Goal: Task Accomplishment & Management: Use online tool/utility

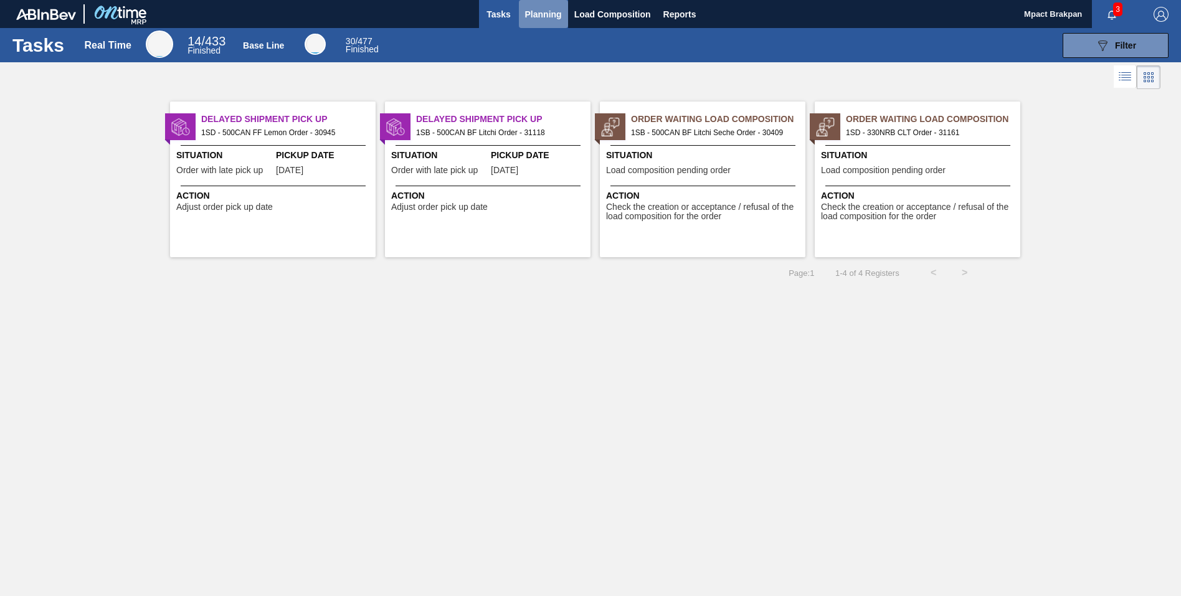
click at [534, 9] on span "Planning" at bounding box center [543, 14] width 37 height 15
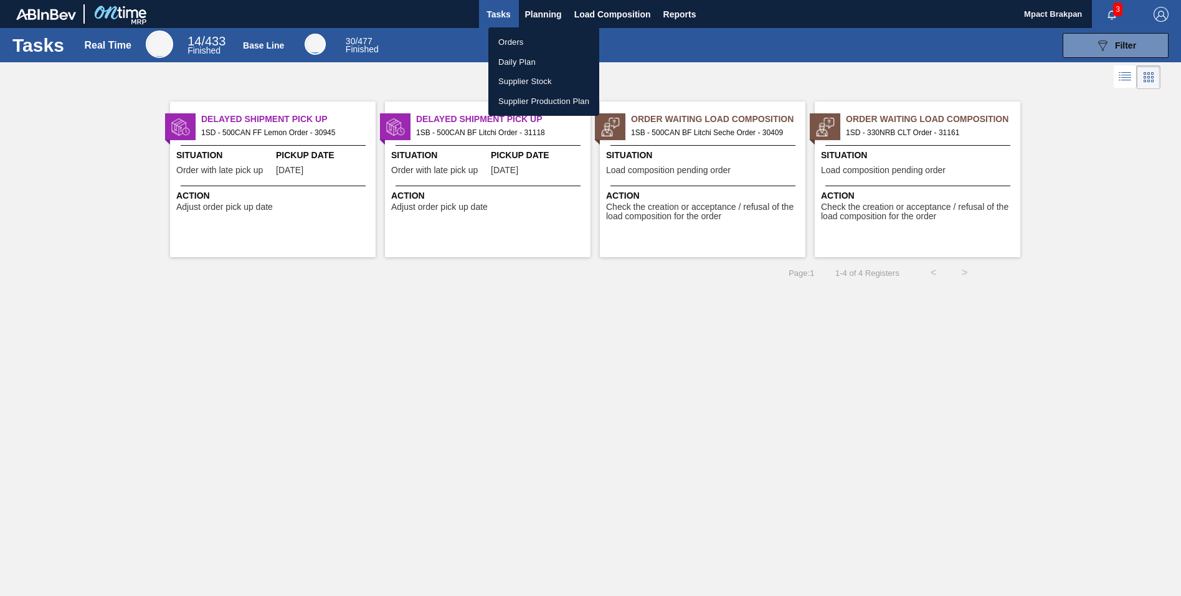
click at [514, 42] on li "Orders" at bounding box center [543, 42] width 111 height 20
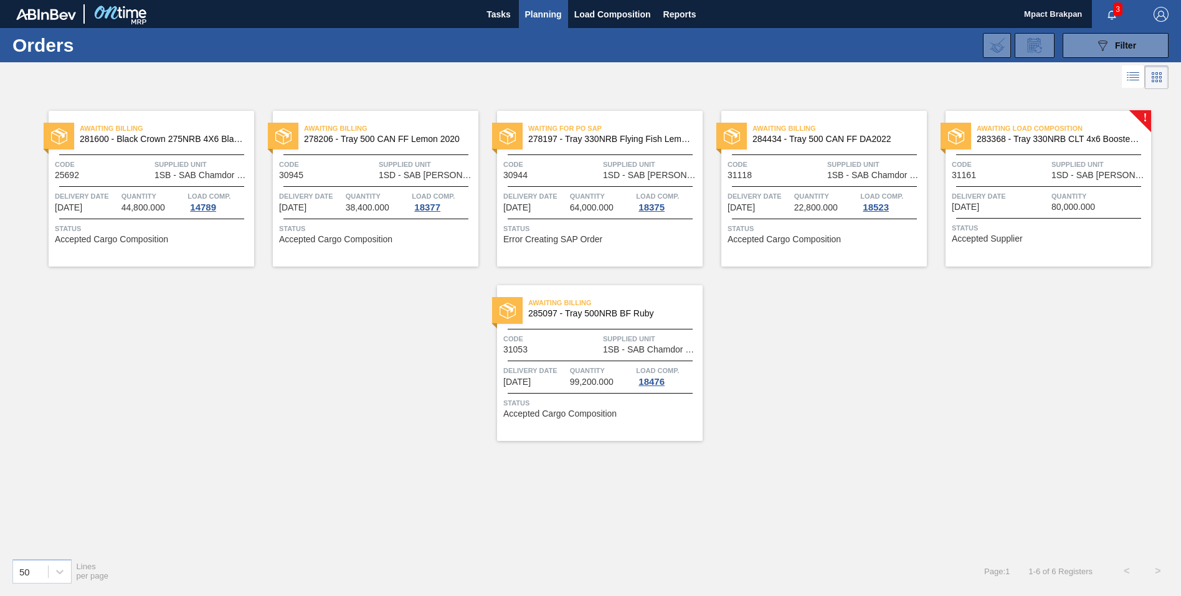
click at [1051, 187] on div "Awaiting Load Composition 283368 - Tray 330NRB CLT 4x6 Booster 1 V2 Code 31161 …" at bounding box center [1048, 189] width 206 height 156
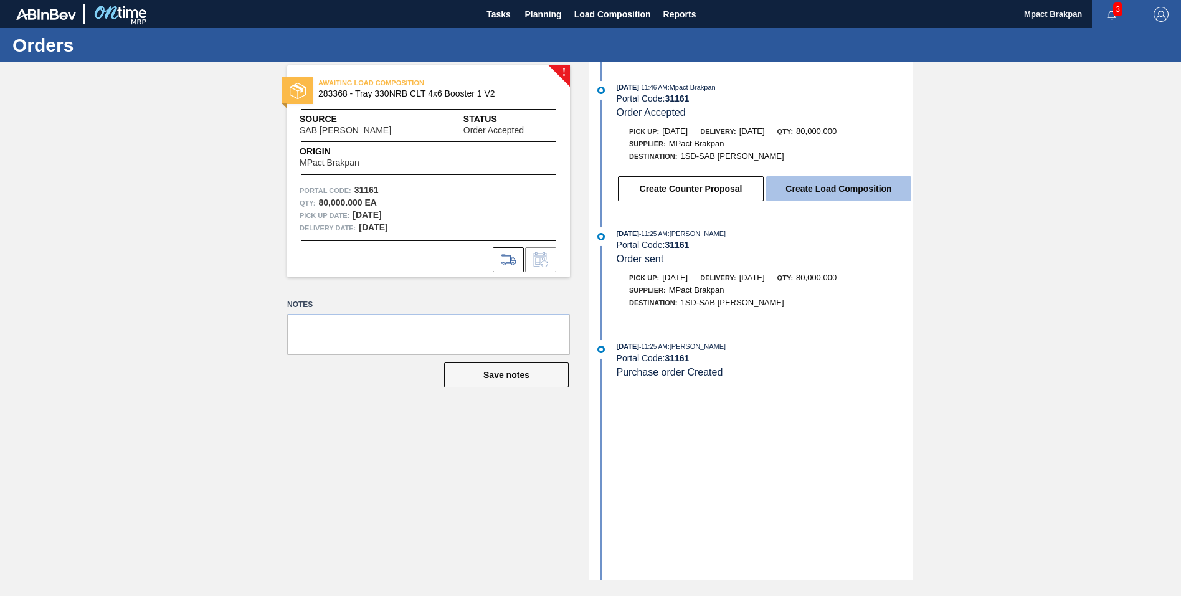
click at [818, 184] on button "Create Load Composition" at bounding box center [838, 188] width 145 height 25
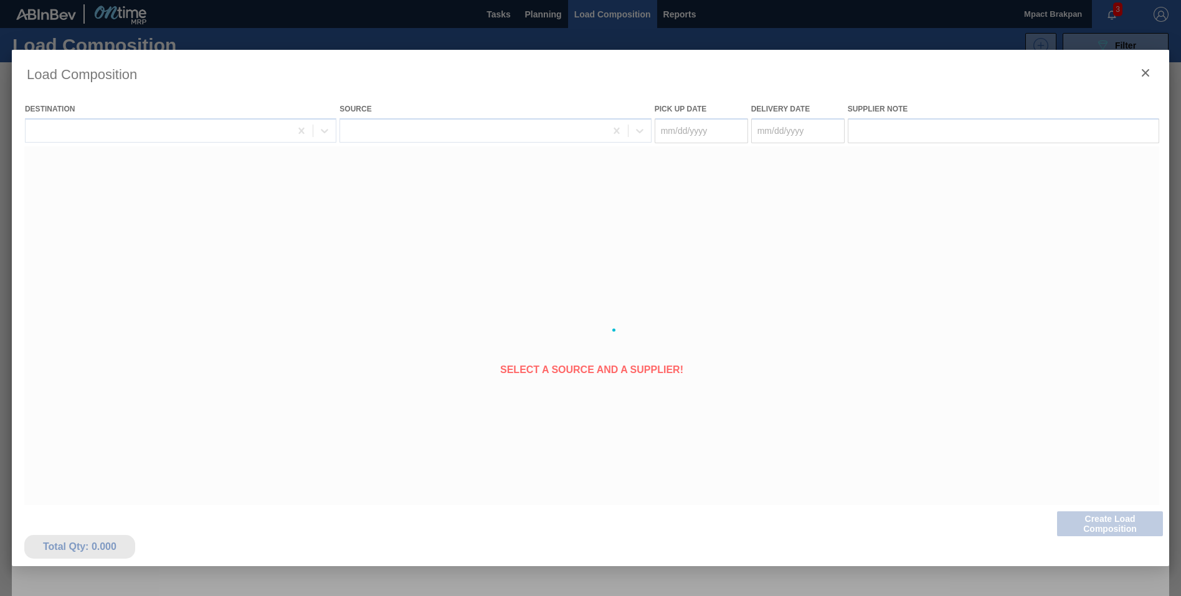
type Date "08/30/2025"
type Date "[DATE]"
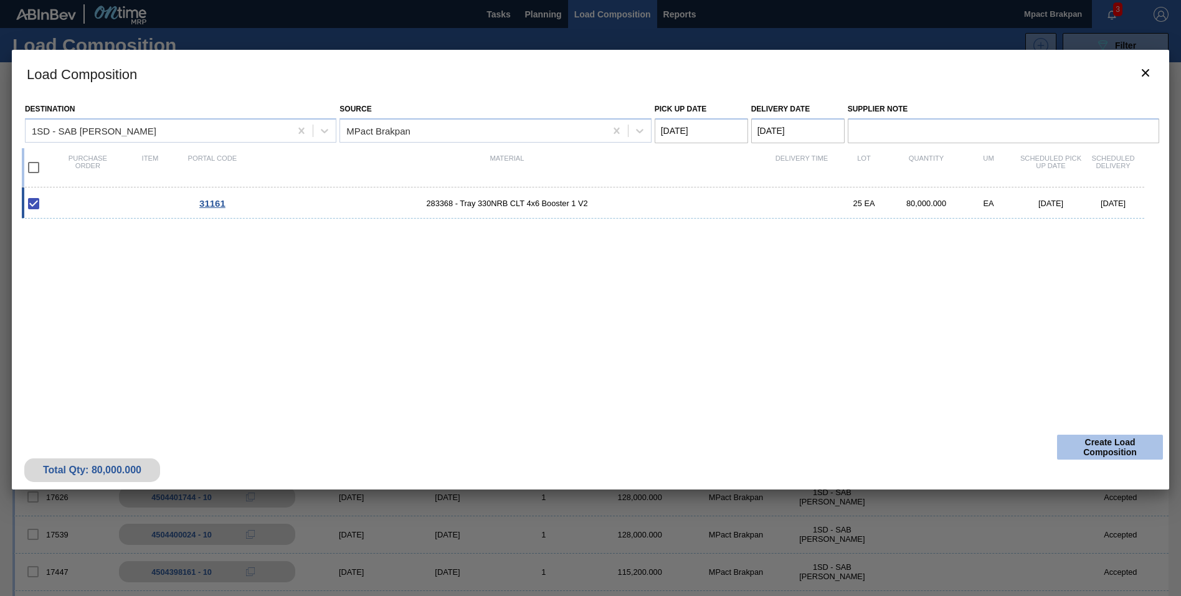
click at [1122, 450] on button "Create Load Composition" at bounding box center [1110, 447] width 106 height 25
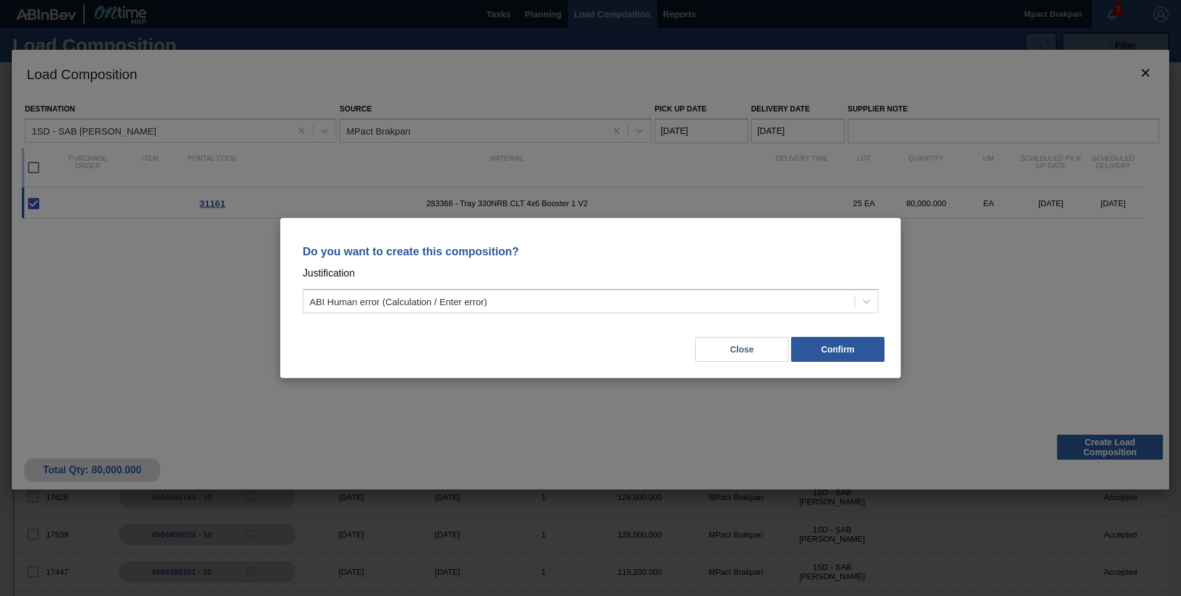
click at [845, 343] on button "Confirm" at bounding box center [837, 349] width 93 height 25
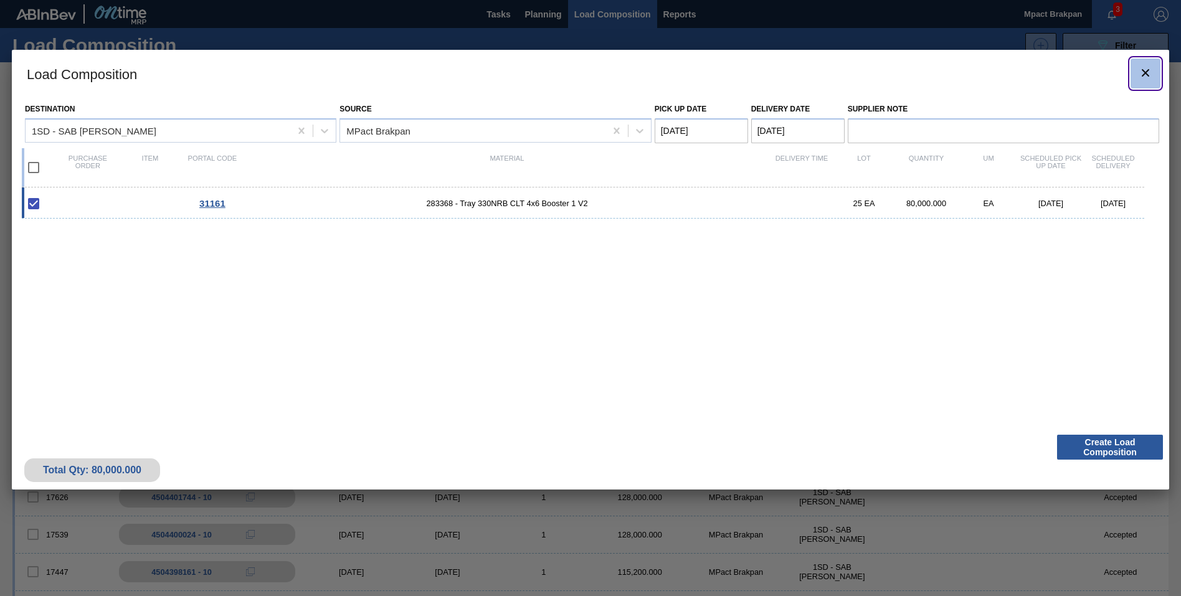
click at [1145, 69] on icon "botão de ícone" at bounding box center [1145, 72] width 15 height 15
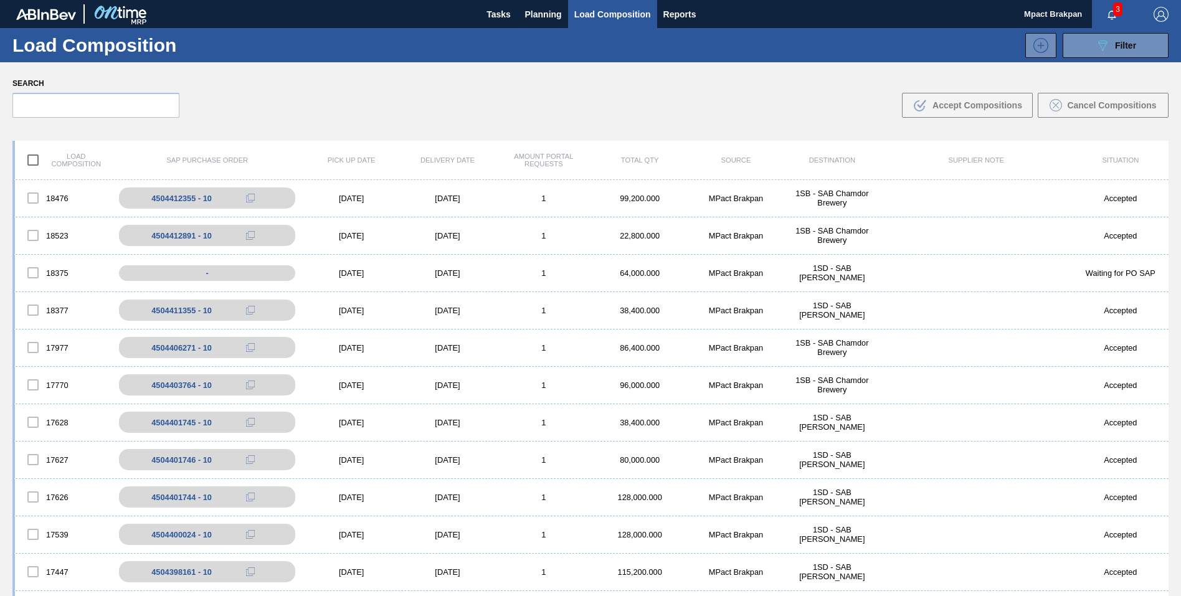
click at [1113, 11] on span "3" at bounding box center [1117, 9] width 9 height 14
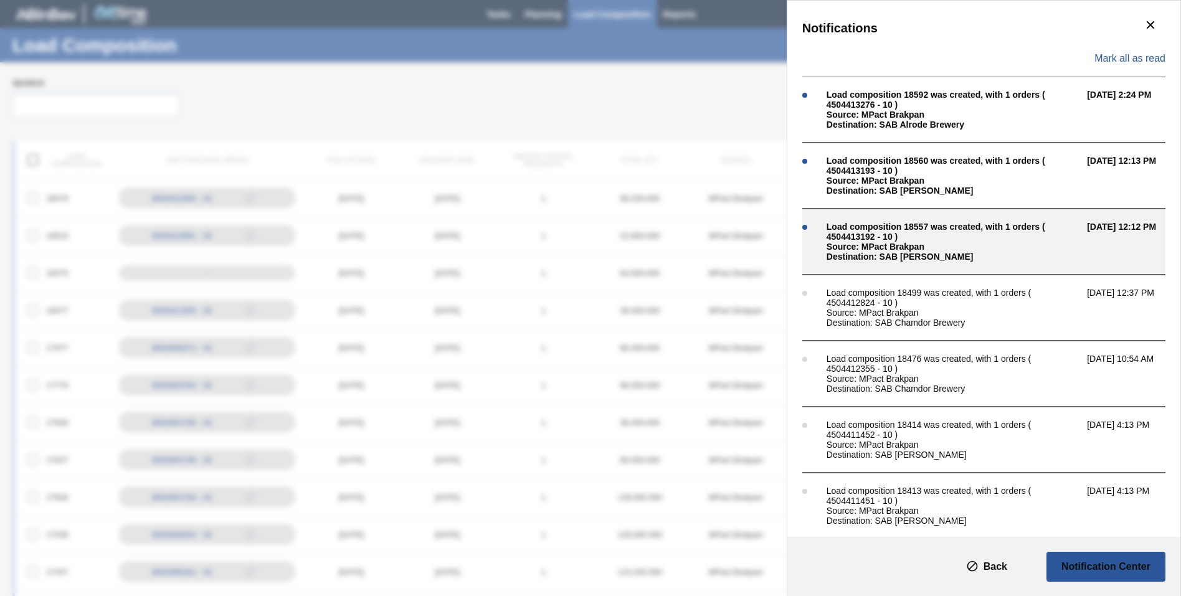
click at [900, 229] on div "Load composition 18557 was created, with 1 orders ( 4504413192 - 10 )" at bounding box center [953, 232] width 254 height 20
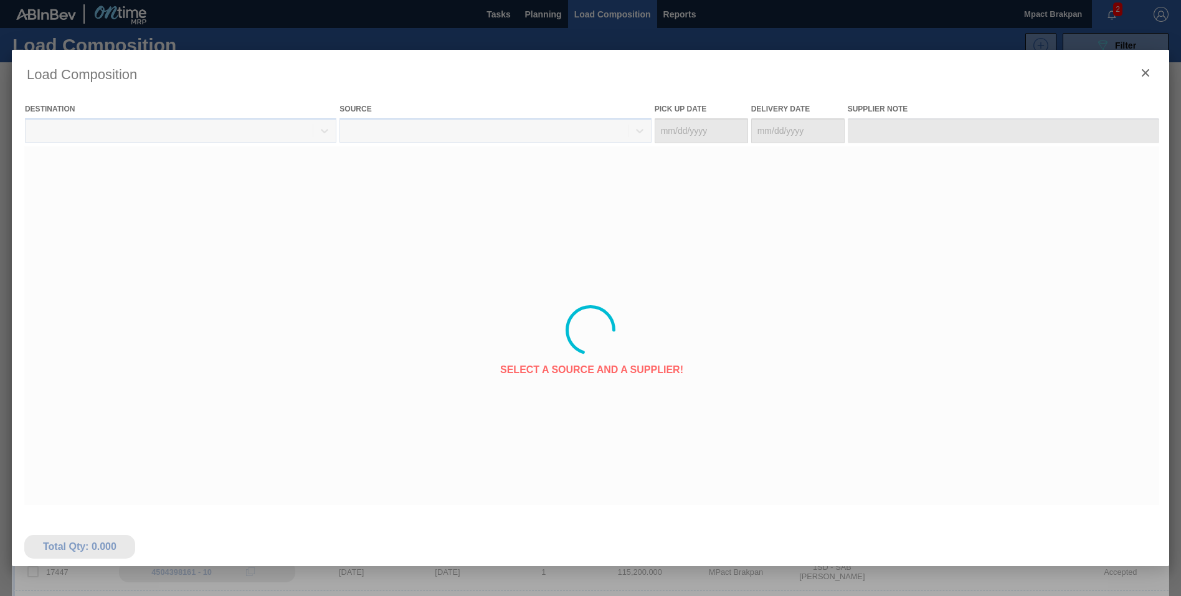
type Date "[DATE]"
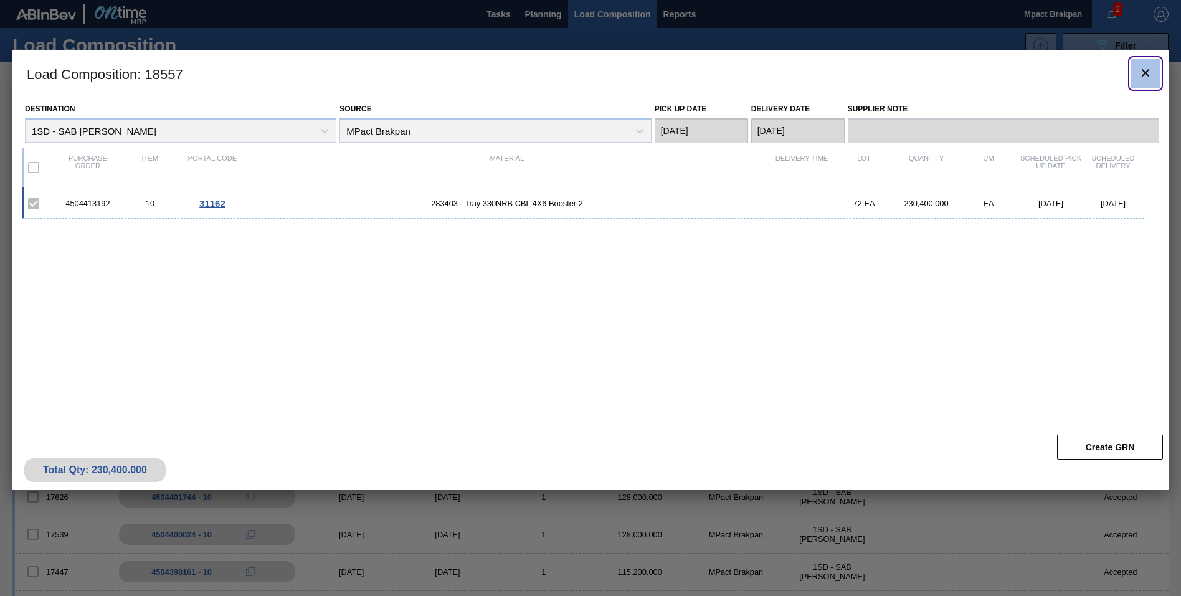
click at [1148, 69] on icon "botão de ícone" at bounding box center [1145, 72] width 7 height 7
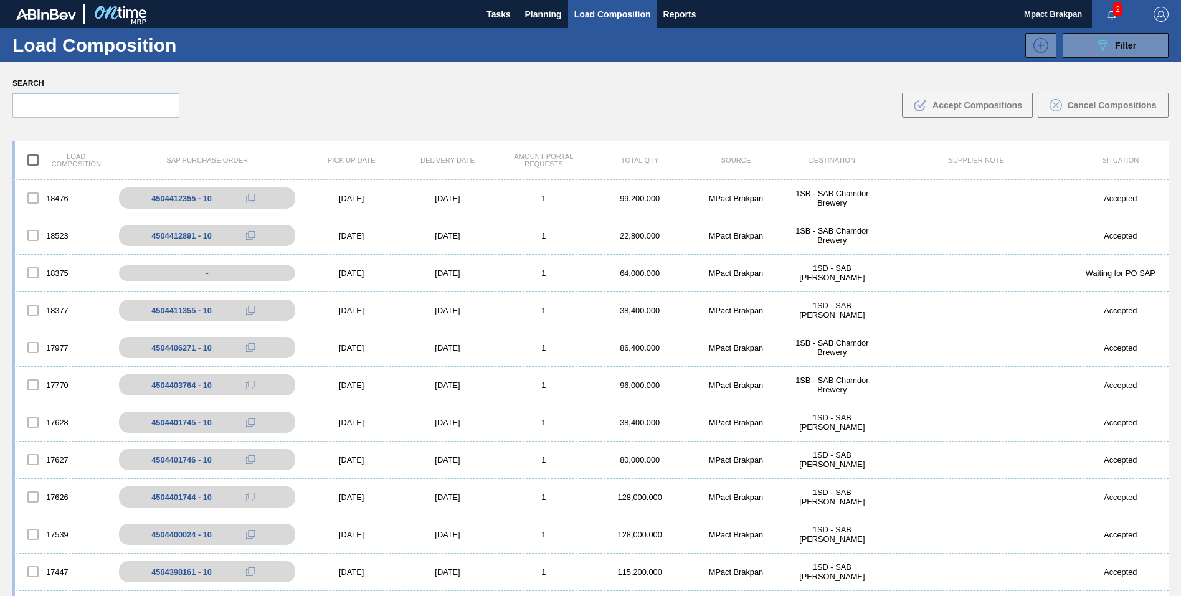
click at [1114, 11] on span "2" at bounding box center [1117, 9] width 9 height 14
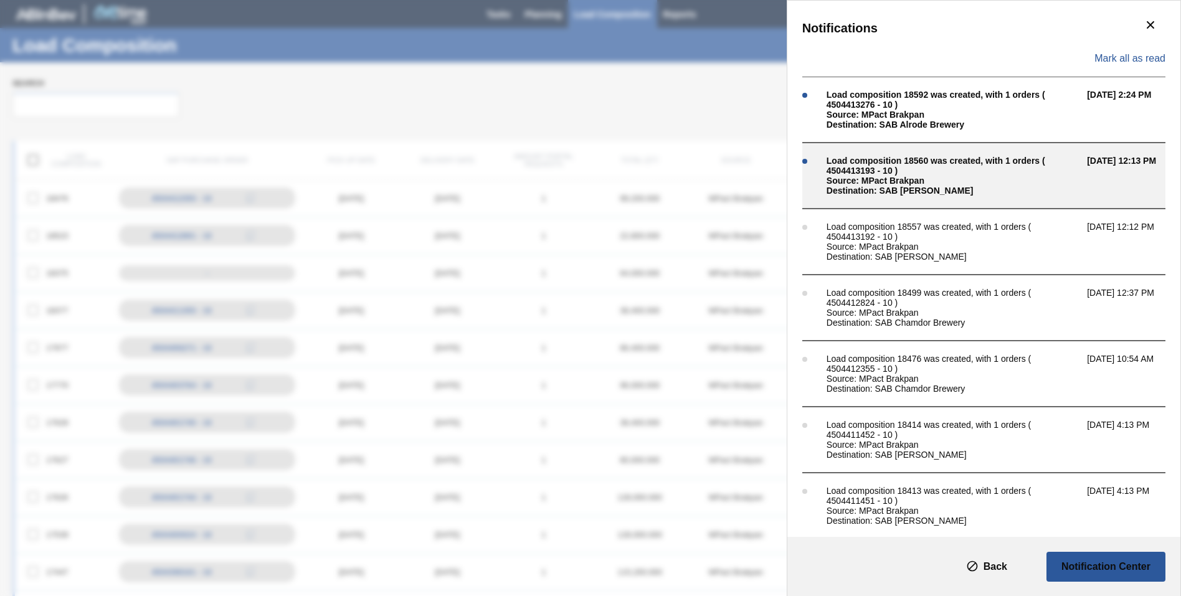
click at [894, 172] on div "Load composition 18560 was created, with 1 orders ( 4504413193 - 10 )" at bounding box center [953, 166] width 254 height 20
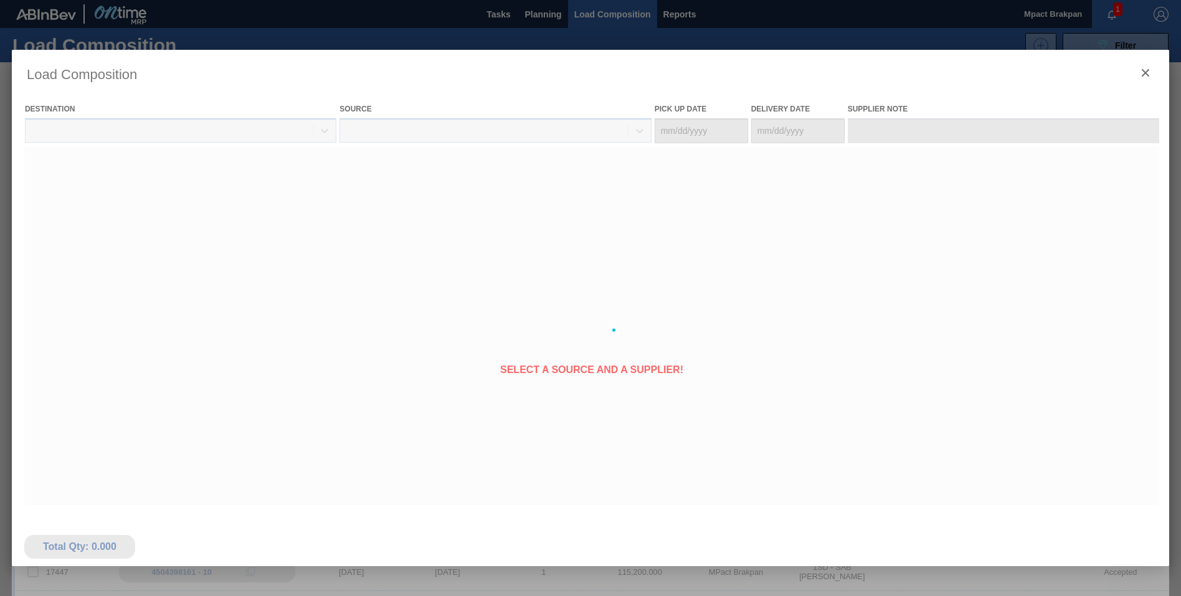
type Date "[DATE]"
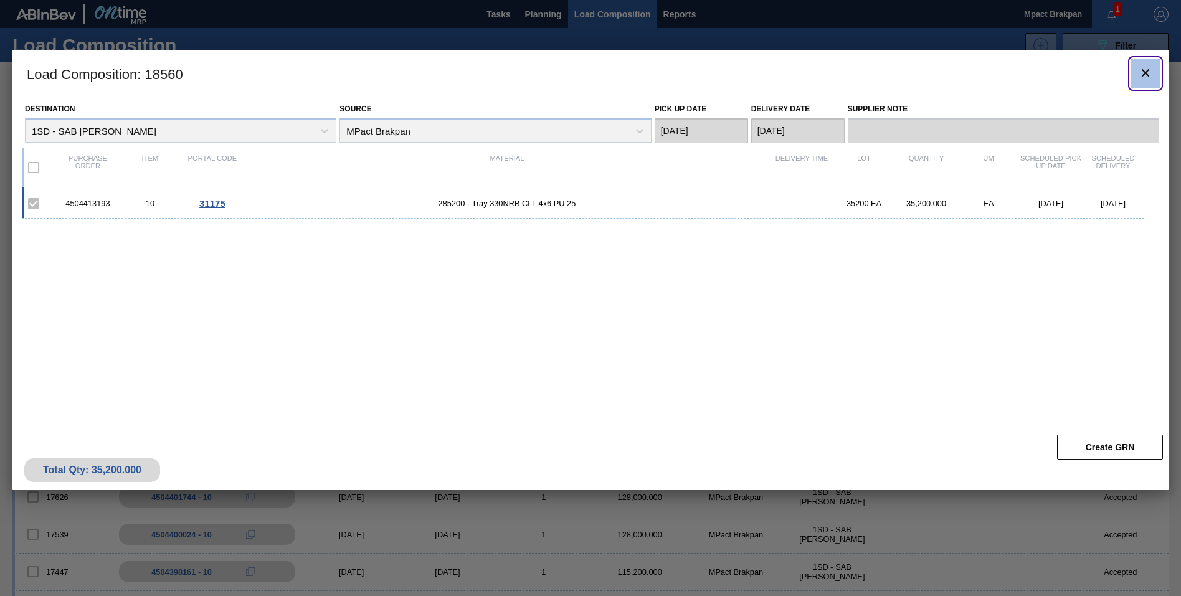
click at [1146, 69] on icon "botão de ícone" at bounding box center [1145, 72] width 15 height 15
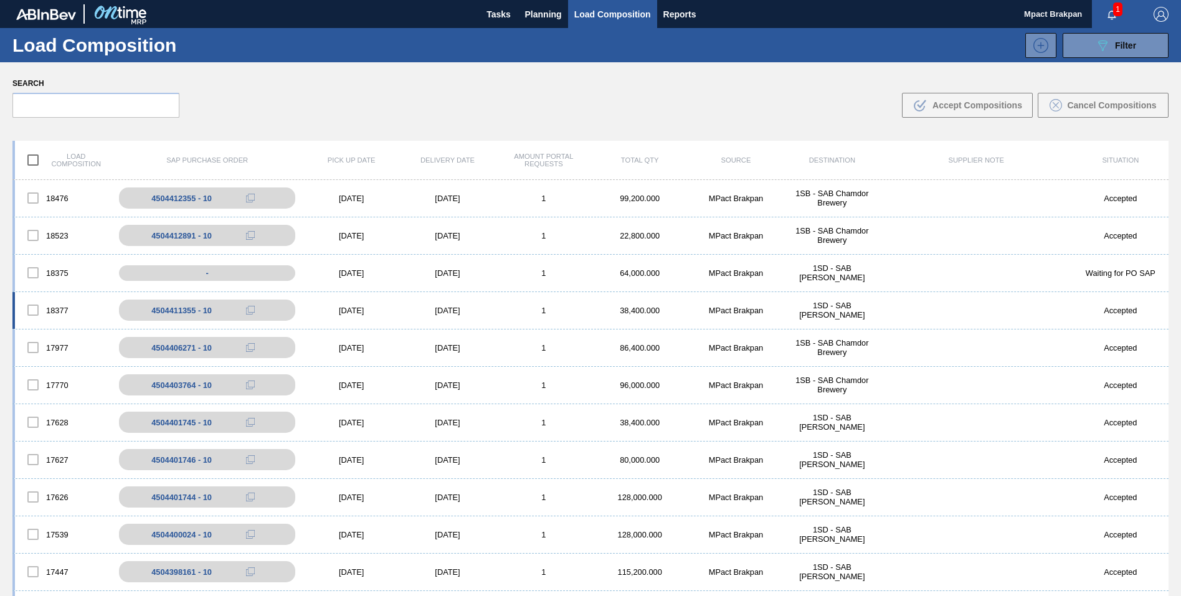
click at [461, 308] on div "[DATE]" at bounding box center [447, 310] width 96 height 9
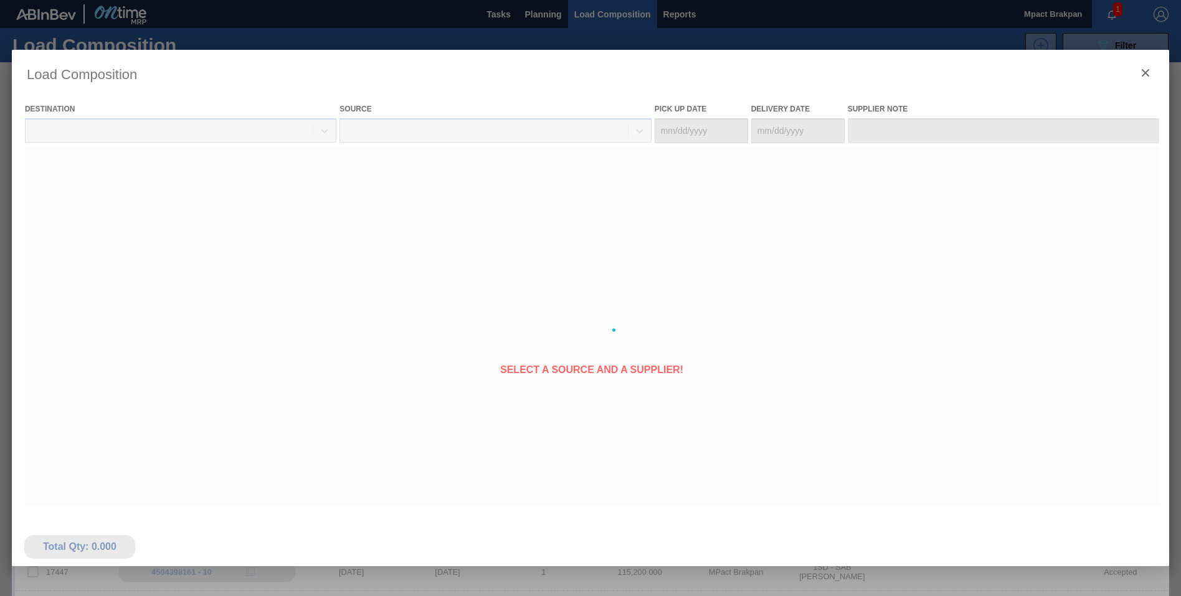
type Date "[DATE]"
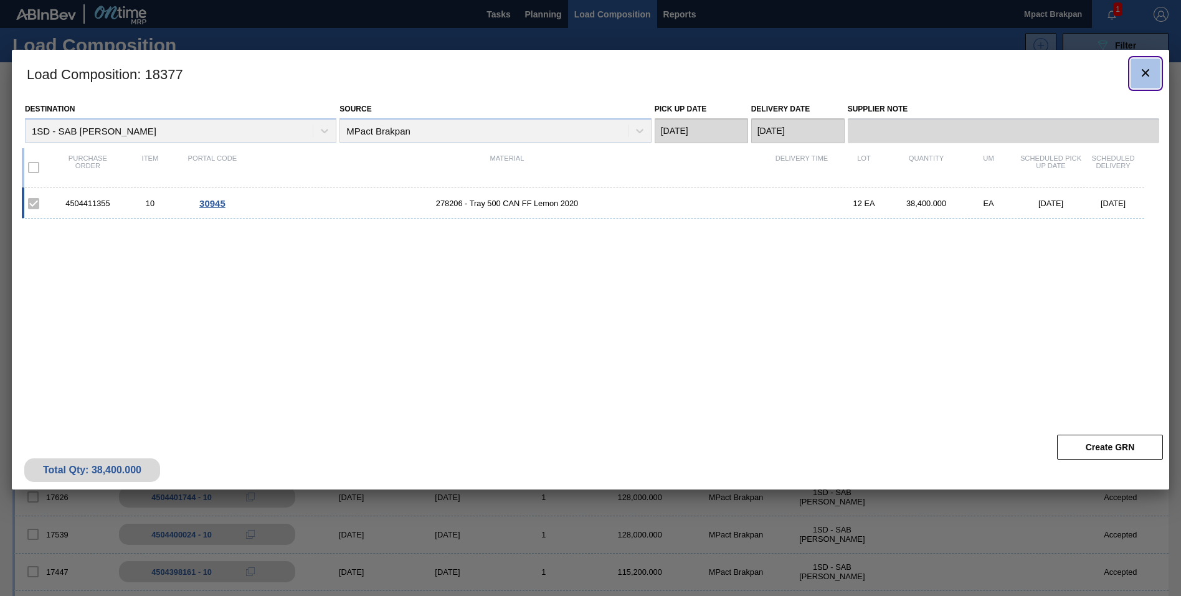
click at [1144, 72] on icon "botão de ícone" at bounding box center [1145, 72] width 7 height 7
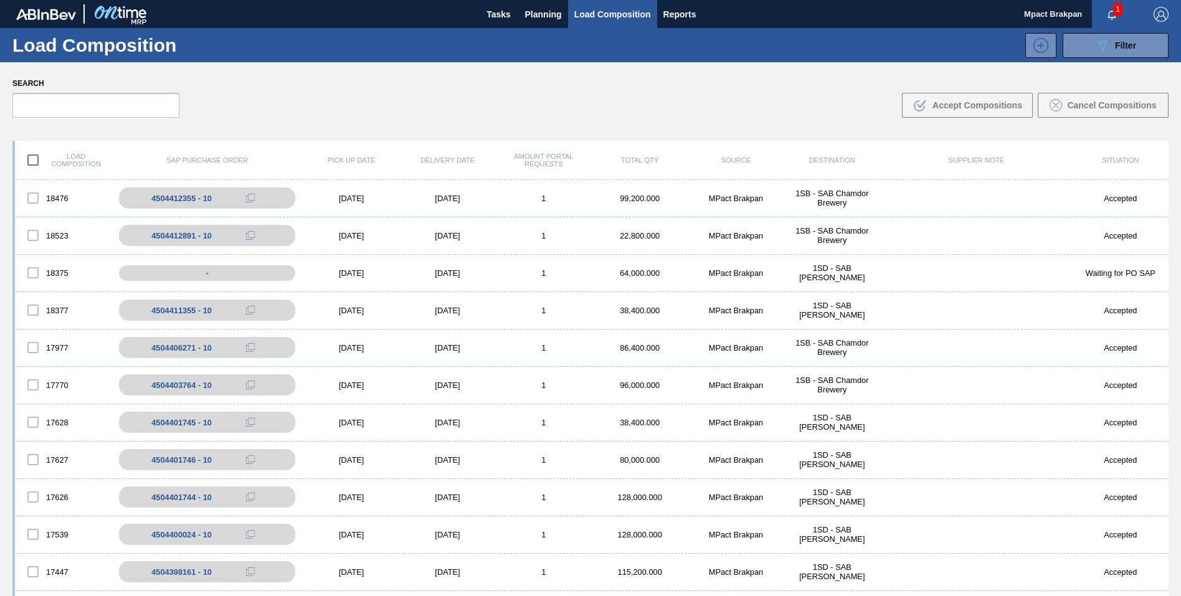
click at [1119, 3] on span "1" at bounding box center [1117, 9] width 9 height 14
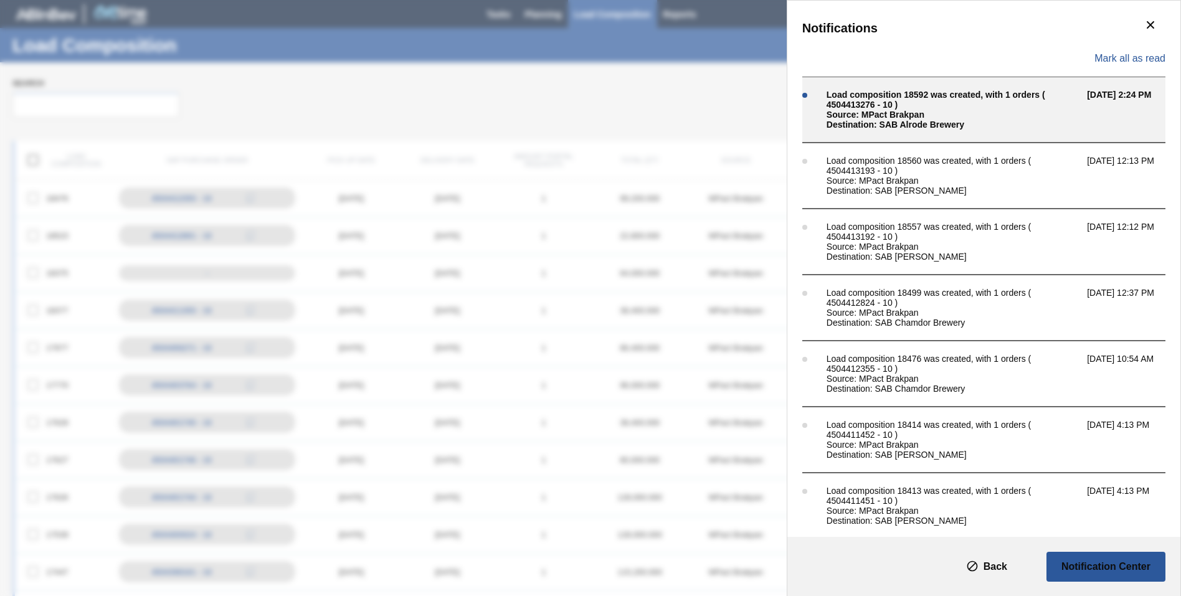
click at [899, 120] on div "Destination: SAB Alrode Brewery" at bounding box center [953, 125] width 254 height 10
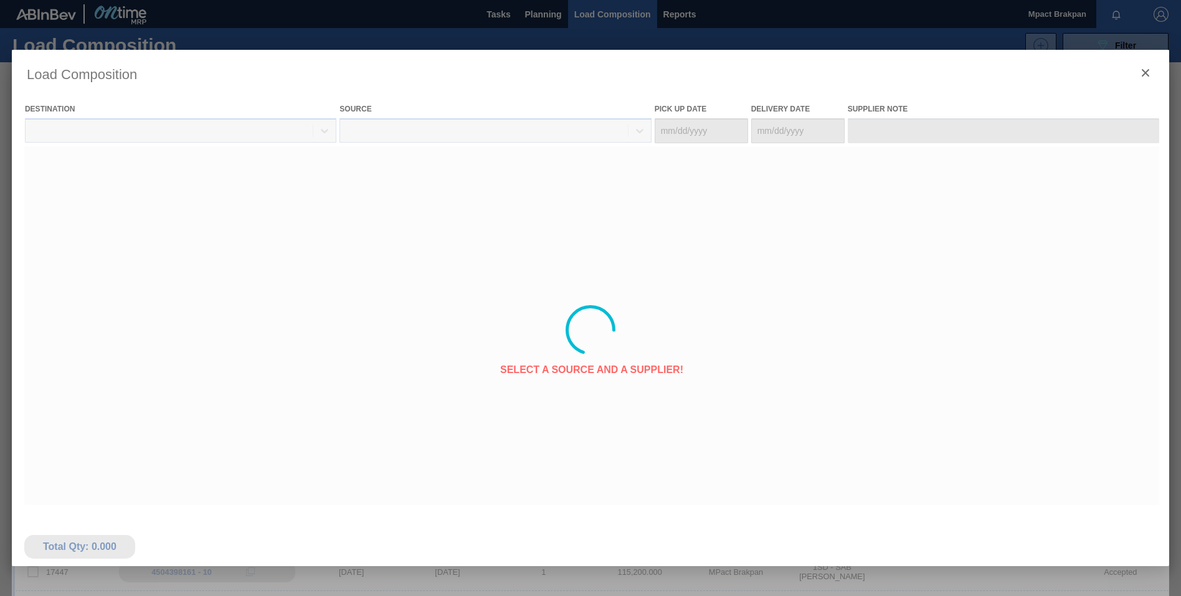
type Date "[DATE]"
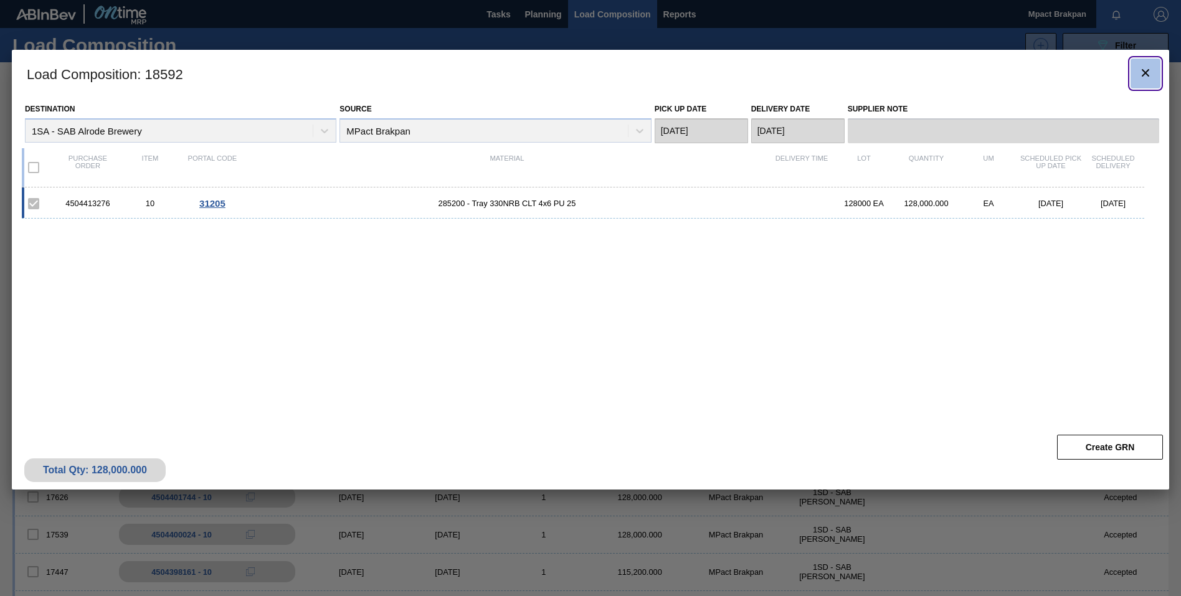
click at [1147, 70] on icon "botão de ícone" at bounding box center [1145, 72] width 15 height 15
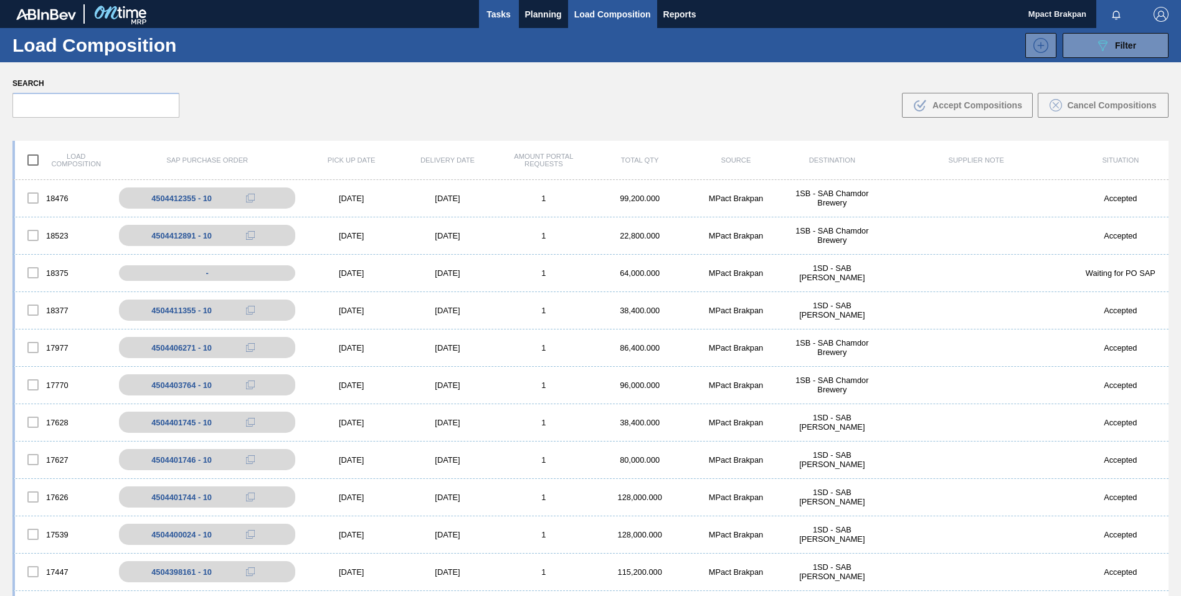
click at [493, 11] on span "Tasks" at bounding box center [498, 14] width 27 height 15
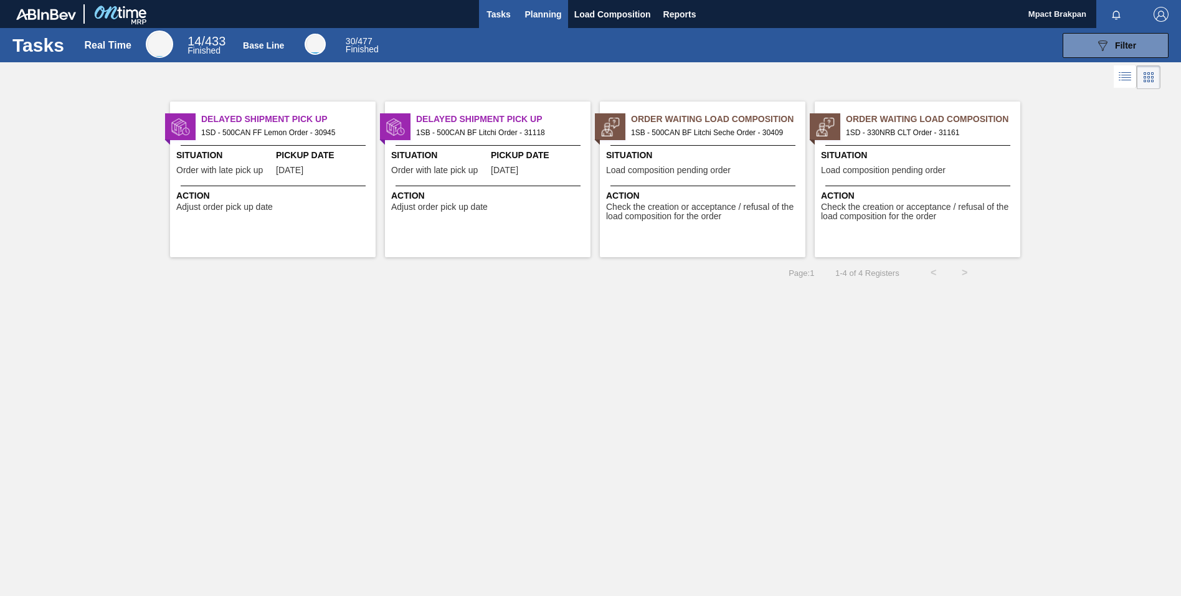
click at [536, 12] on span "Planning" at bounding box center [543, 14] width 37 height 15
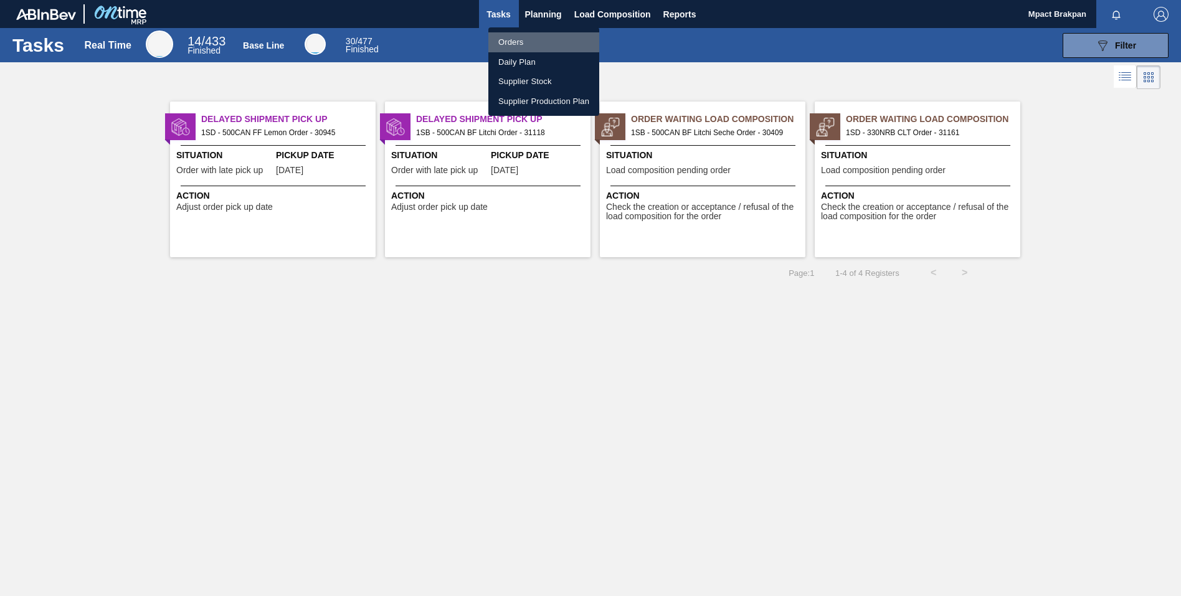
click at [507, 40] on li "Orders" at bounding box center [543, 42] width 111 height 20
